Goal: Task Accomplishment & Management: Manage account settings

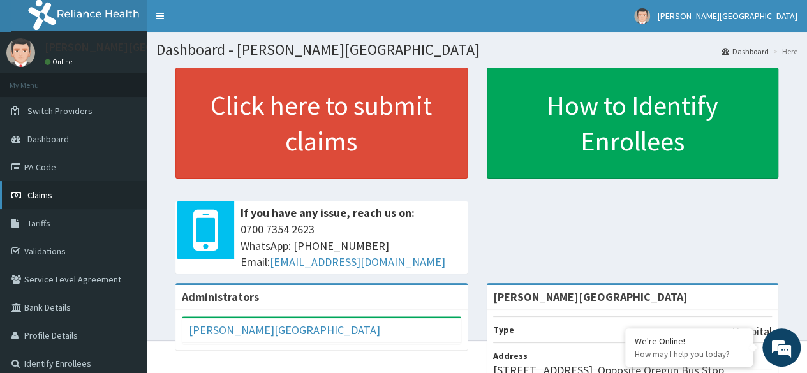
click at [37, 204] on link "Claims" at bounding box center [73, 195] width 147 height 28
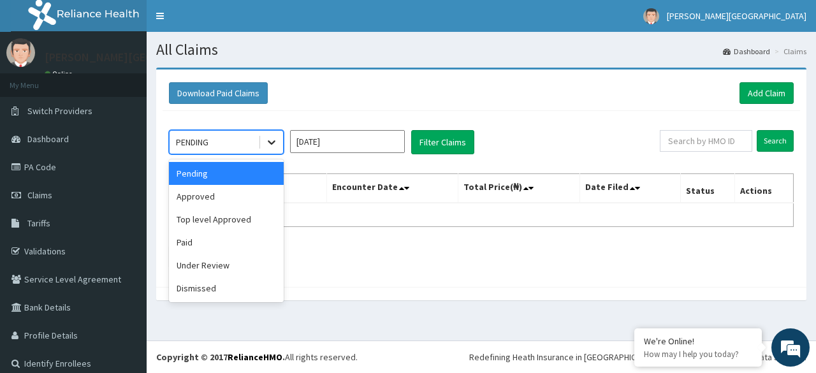
click at [272, 141] on icon at bounding box center [271, 142] width 13 height 13
click at [214, 288] on div "Dismissed" at bounding box center [226, 288] width 115 height 23
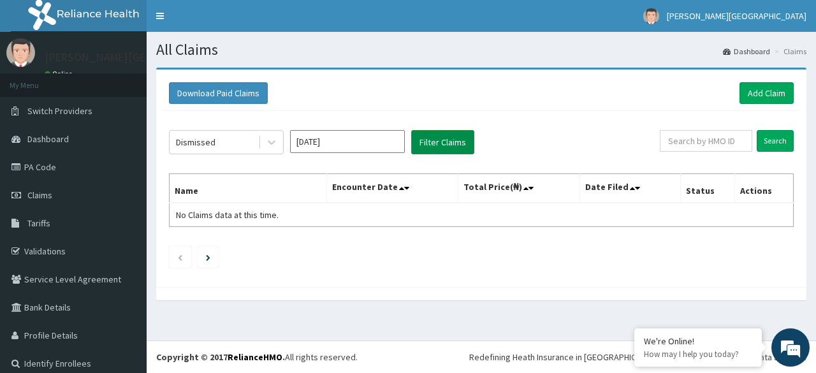
click at [444, 145] on button "Filter Claims" at bounding box center [442, 142] width 63 height 24
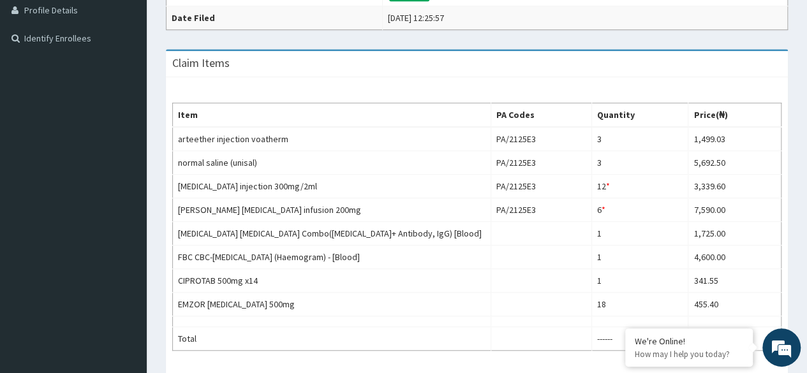
scroll to position [319, 0]
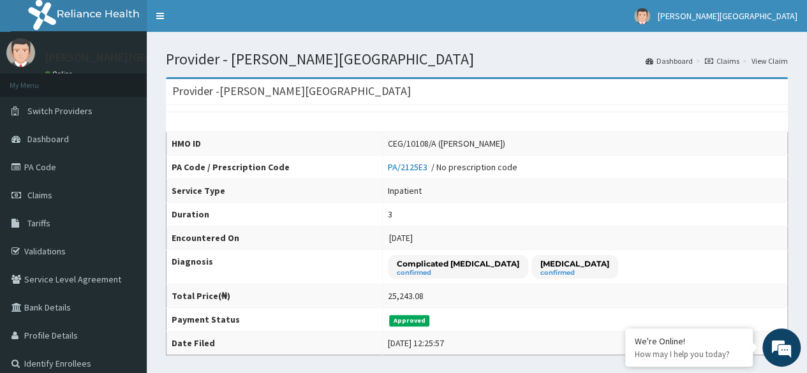
click at [723, 61] on link "Claims" at bounding box center [722, 60] width 34 height 11
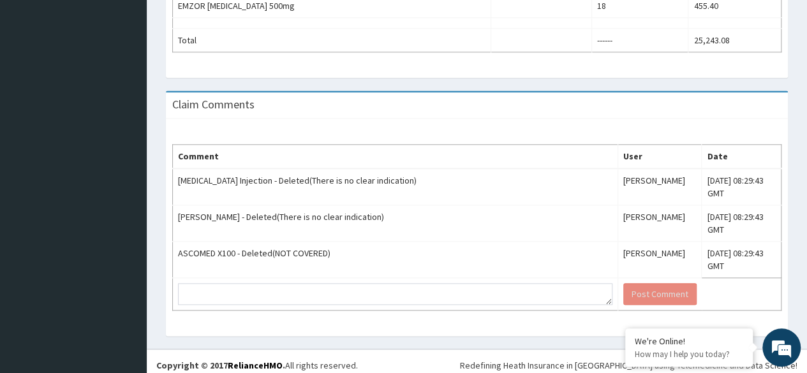
scroll to position [625, 0]
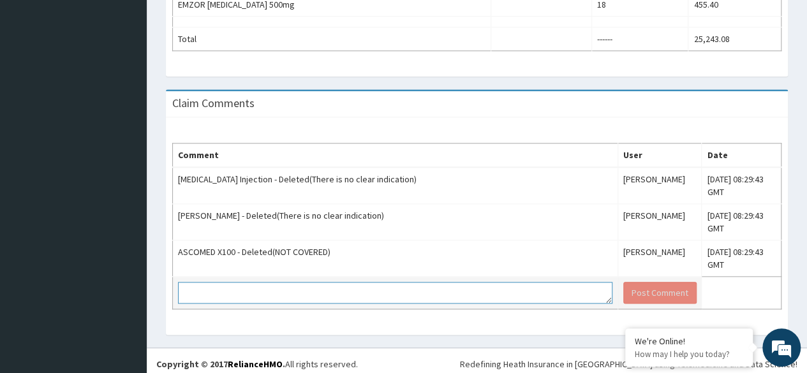
click at [502, 282] on textarea at bounding box center [395, 293] width 434 height 22
click at [358, 287] on textarea "kindly note that the patient was administered [MEDICAL_DATA] 1 dose" at bounding box center [395, 293] width 434 height 22
click at [447, 286] on textarea "kindly note that the patient was administered iv [MEDICAL_DATA] 1 dose" at bounding box center [395, 293] width 434 height 22
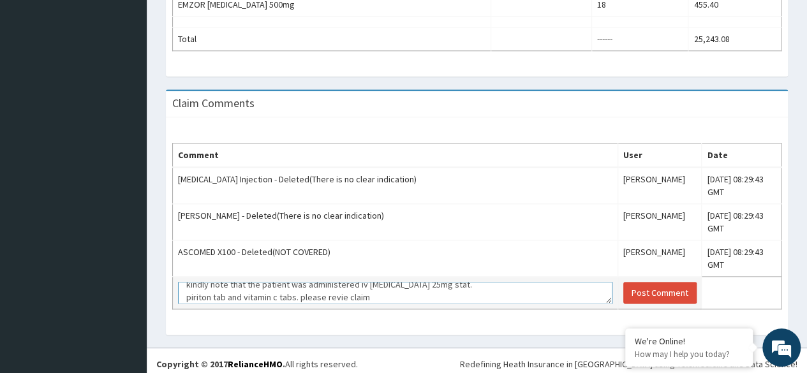
click at [293, 291] on textarea "kindly note that the patient was administered iv [MEDICAL_DATA] 25mg stat. piri…" at bounding box center [395, 293] width 434 height 22
click at [186, 291] on textarea "kindly note that the patient was administered iv [MEDICAL_DATA] 25mg stat. piri…" at bounding box center [395, 293] width 434 height 22
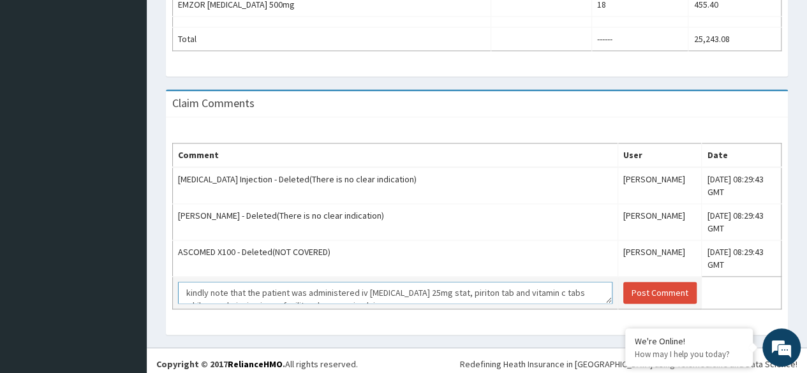
click at [543, 286] on textarea "kindly note that the patient was administered iv [MEDICAL_DATA] 25mg stat, piri…" at bounding box center [395, 293] width 434 height 22
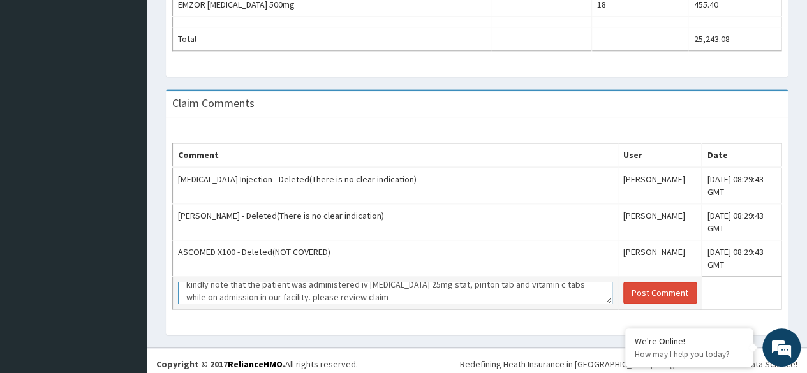
click at [414, 295] on textarea "kindly note that the patient was administered iv [MEDICAL_DATA] 25mg stat, piri…" at bounding box center [395, 293] width 434 height 22
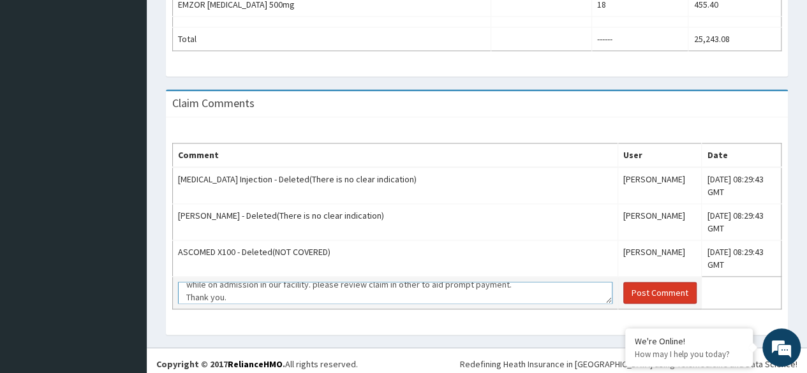
type textarea "kindly note that the patient was administered iv [MEDICAL_DATA] 25mg stat, piri…"
click at [630, 284] on button "Post Comment" at bounding box center [659, 293] width 73 height 22
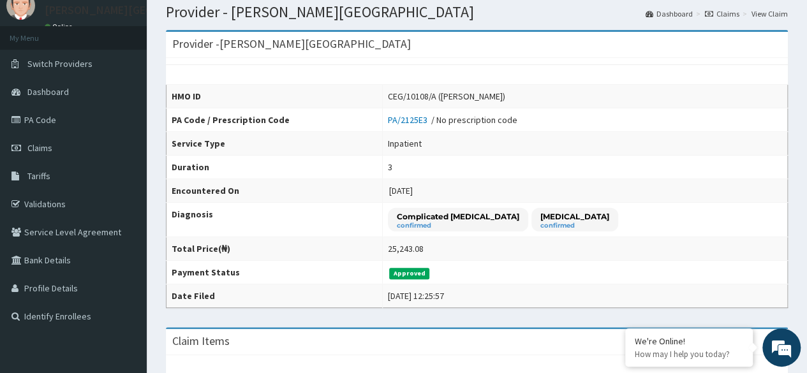
scroll to position [0, 0]
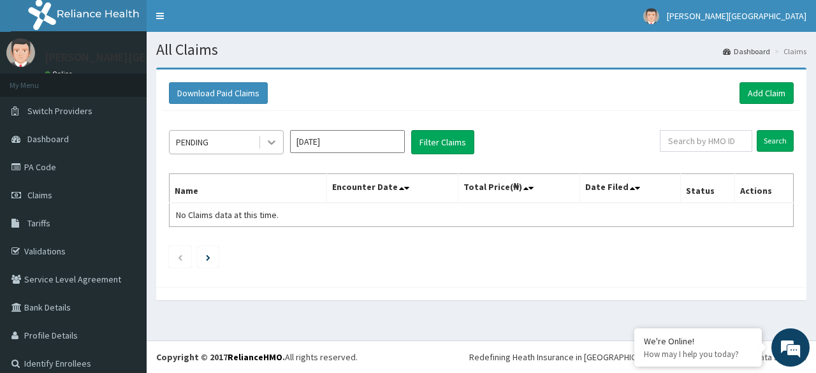
click at [270, 140] on icon at bounding box center [271, 142] width 13 height 13
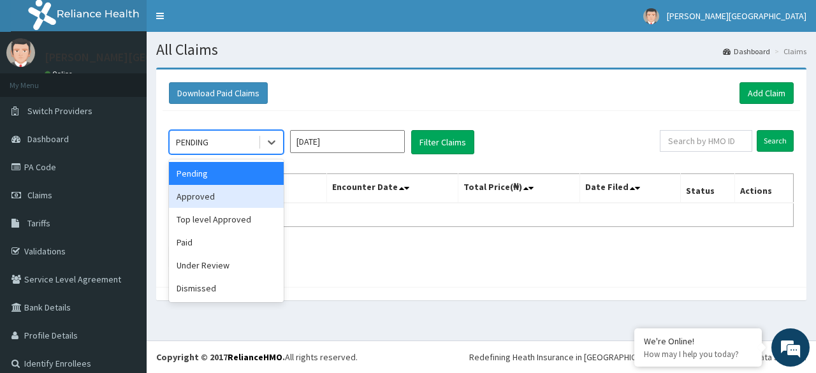
click at [208, 203] on div "Approved" at bounding box center [226, 196] width 115 height 23
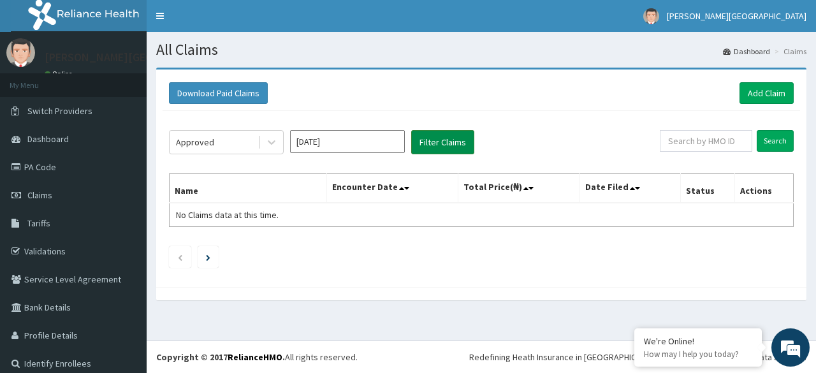
click at [431, 141] on button "Filter Claims" at bounding box center [442, 142] width 63 height 24
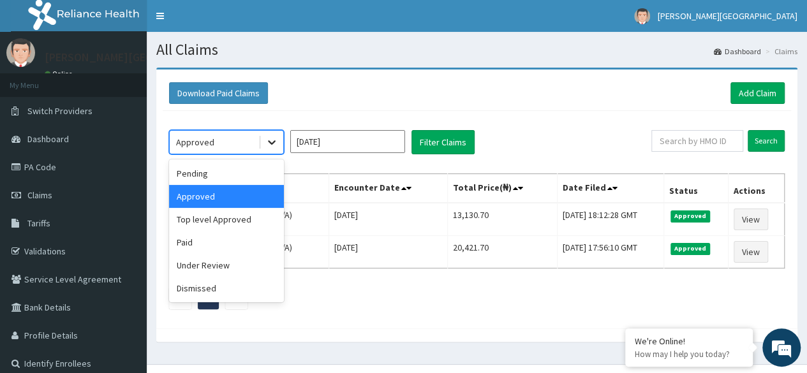
click at [265, 143] on icon at bounding box center [271, 142] width 13 height 13
click at [241, 223] on div "Top level Approved" at bounding box center [226, 219] width 115 height 23
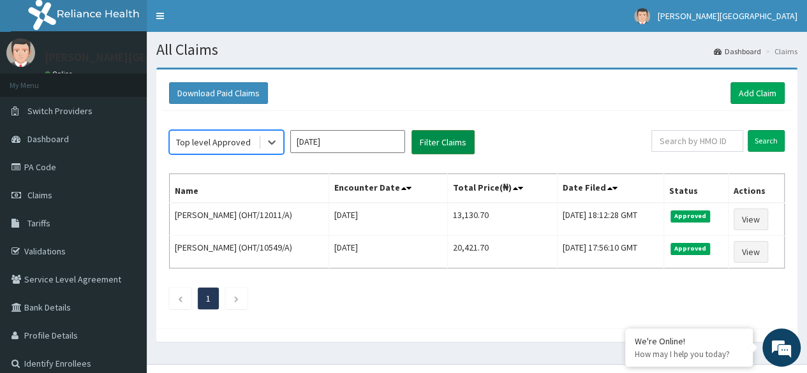
click at [437, 141] on button "Filter Claims" at bounding box center [442, 142] width 63 height 24
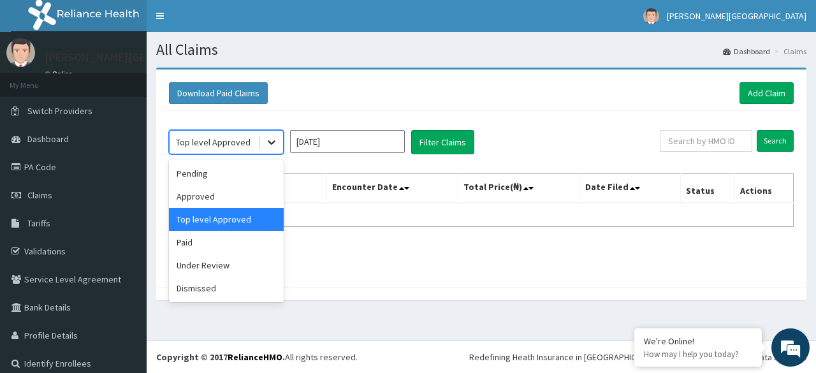
click at [273, 142] on icon at bounding box center [272, 143] width 8 height 4
click at [217, 243] on div "Paid" at bounding box center [226, 242] width 115 height 23
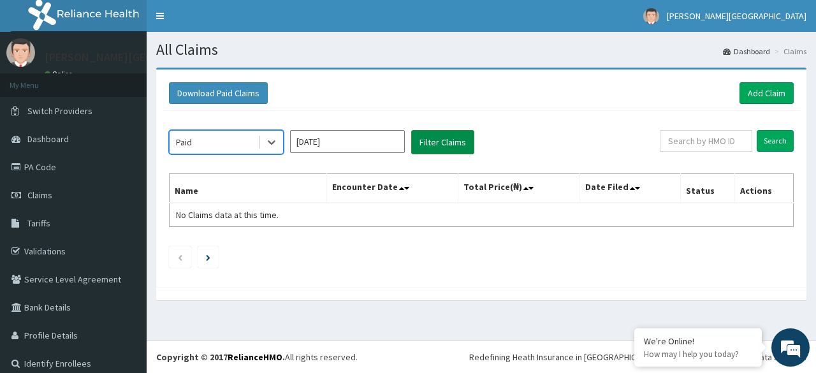
click at [424, 144] on button "Filter Claims" at bounding box center [442, 142] width 63 height 24
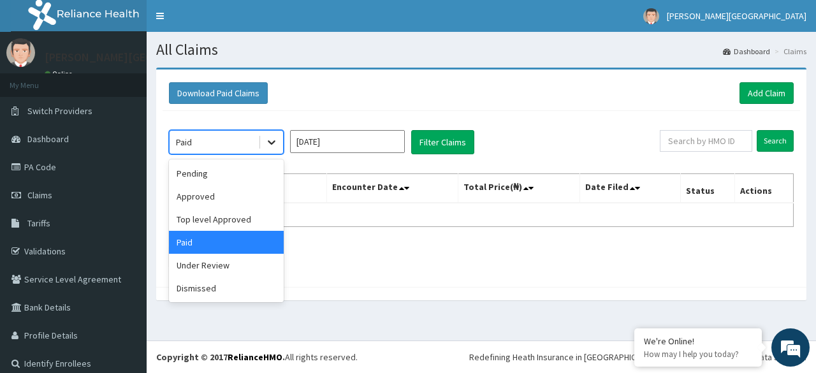
click at [272, 142] on icon at bounding box center [272, 143] width 8 height 4
click at [201, 177] on div "Pending" at bounding box center [226, 173] width 115 height 23
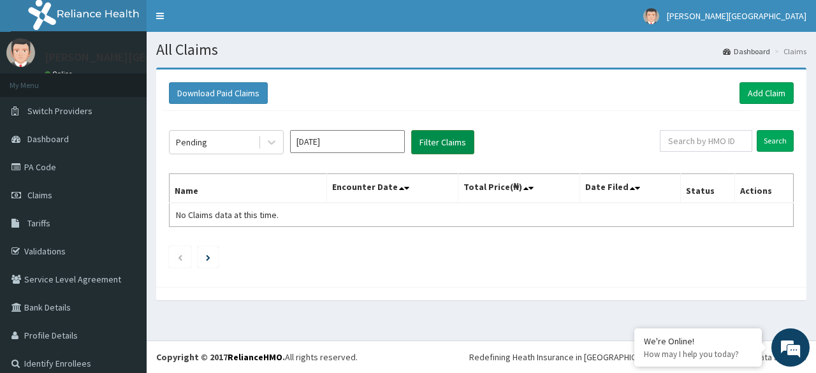
click at [436, 147] on button "Filter Claims" at bounding box center [442, 142] width 63 height 24
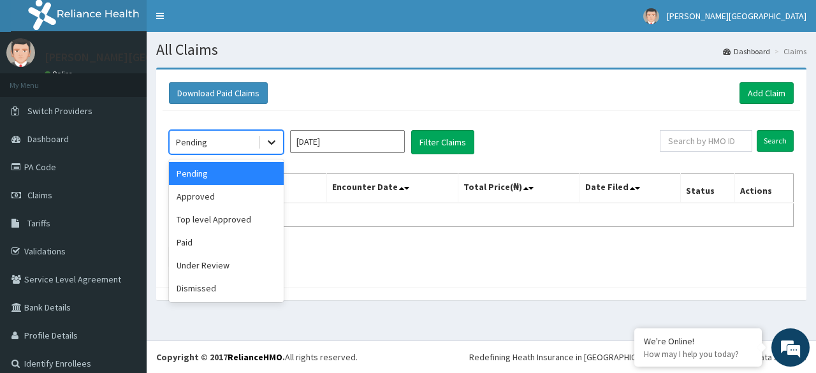
click at [274, 143] on icon at bounding box center [271, 142] width 13 height 13
click at [221, 268] on div "Under Review" at bounding box center [226, 265] width 115 height 23
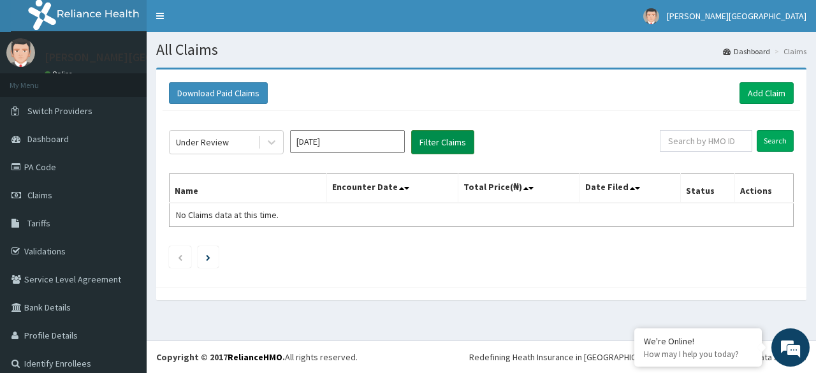
click at [425, 142] on button "Filter Claims" at bounding box center [442, 142] width 63 height 24
